Goal: Information Seeking & Learning: Learn about a topic

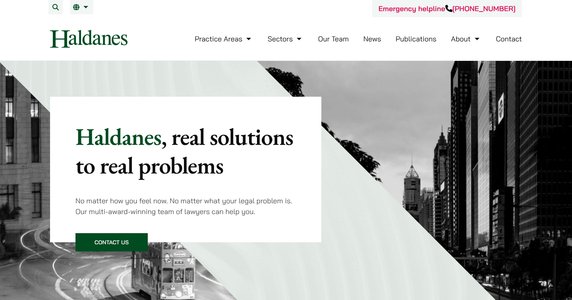
click at [332, 41] on link "Our Team" at bounding box center [333, 38] width 31 height 9
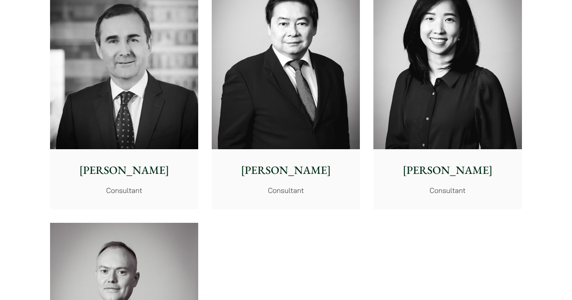
scroll to position [4005, 0]
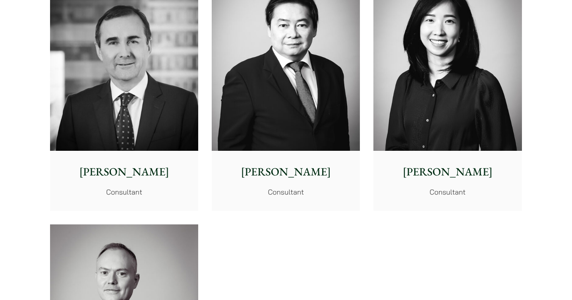
click at [167, 120] on img at bounding box center [124, 58] width 148 height 186
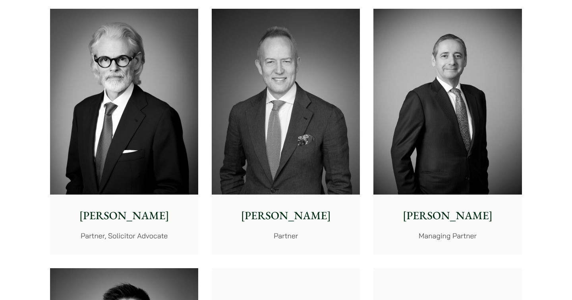
scroll to position [219, 0]
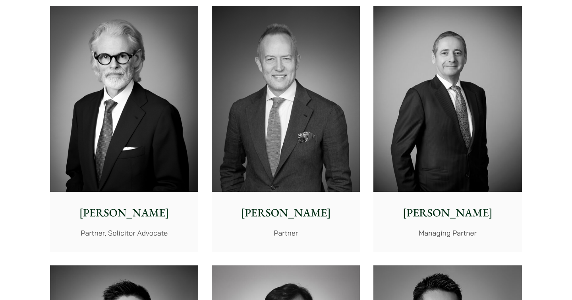
click at [146, 140] on img at bounding box center [124, 99] width 148 height 186
click at [305, 123] on img at bounding box center [286, 99] width 148 height 186
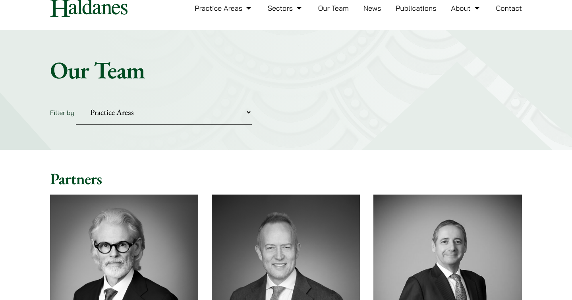
scroll to position [0, 0]
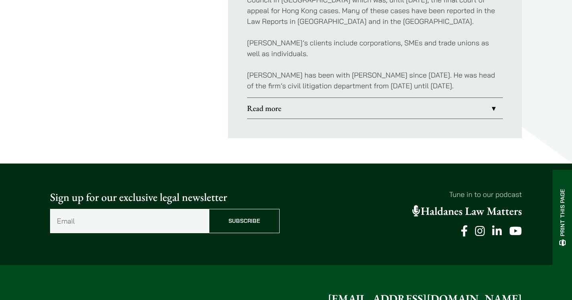
scroll to position [420, 0]
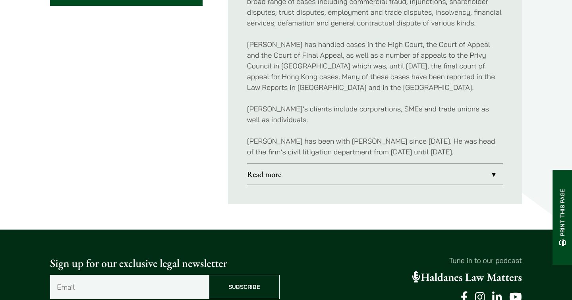
click at [273, 164] on link "Read more" at bounding box center [375, 174] width 256 height 21
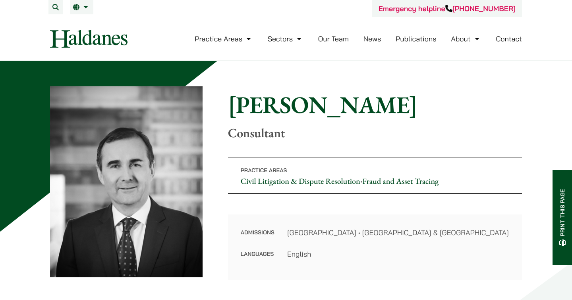
click at [273, 163] on p "Practice Areas Civil Litigation & Dispute Resolution • Fraud and Asset Tracing" at bounding box center [375, 175] width 294 height 36
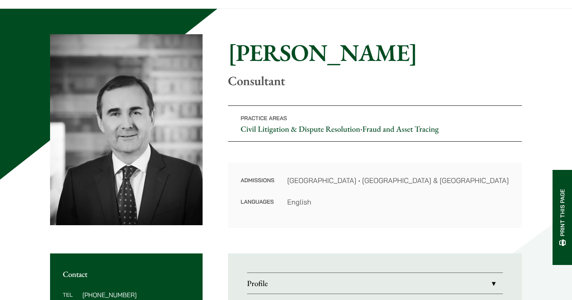
scroll to position [52, 0]
click at [295, 281] on link "Profile" at bounding box center [375, 283] width 256 height 21
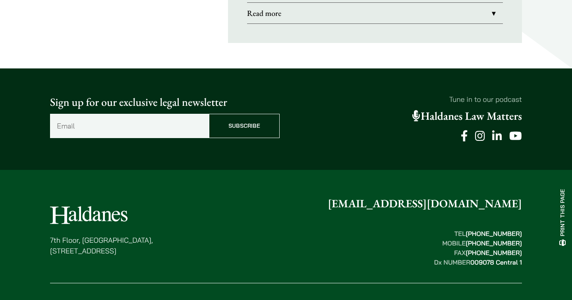
scroll to position [582, 0]
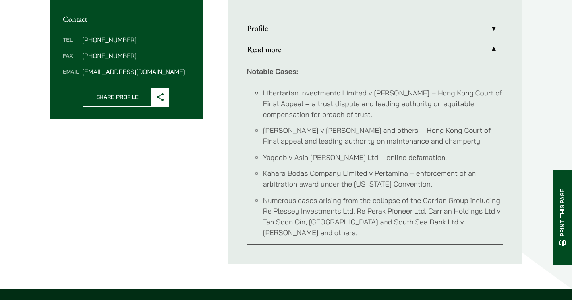
scroll to position [305, 0]
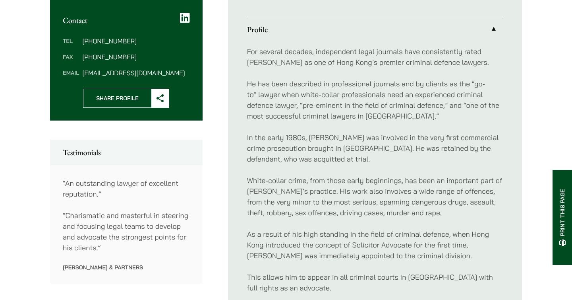
scroll to position [325, 0]
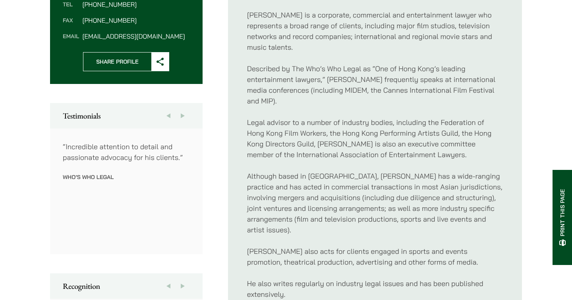
scroll to position [351, 0]
